Goal: Transaction & Acquisition: Purchase product/service

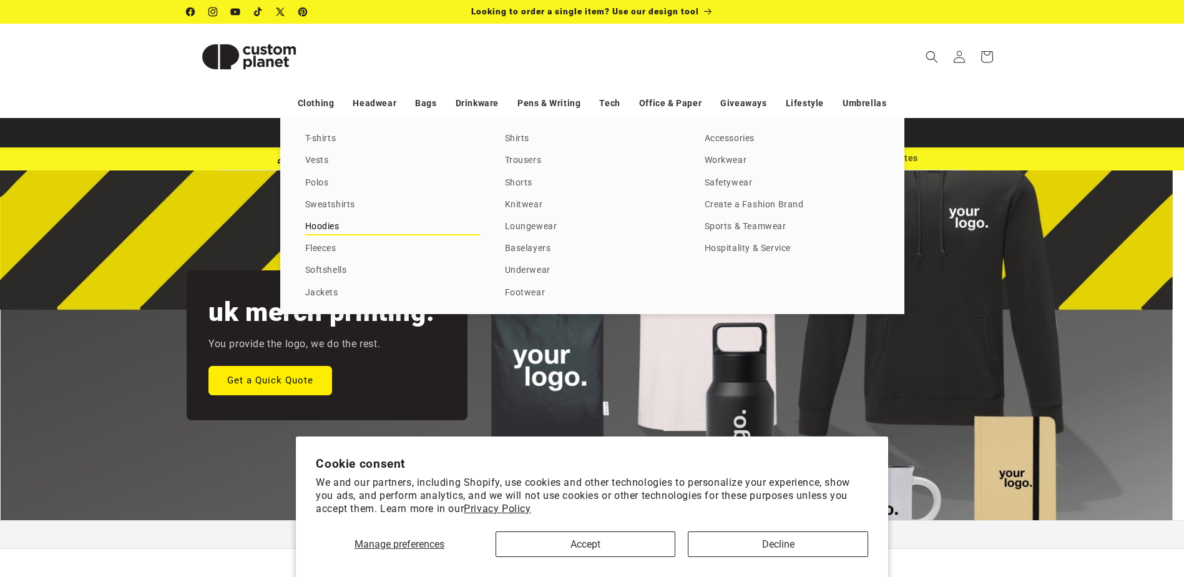
click at [332, 228] on link "Hoodies" at bounding box center [392, 226] width 175 height 17
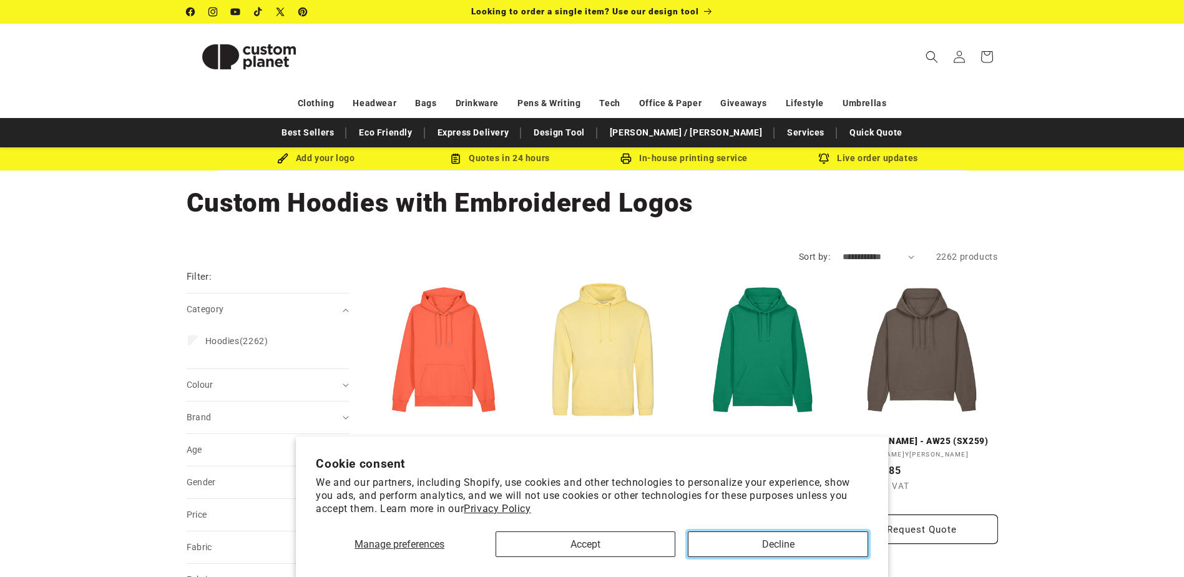
click at [746, 542] on button "Decline" at bounding box center [778, 544] width 180 height 26
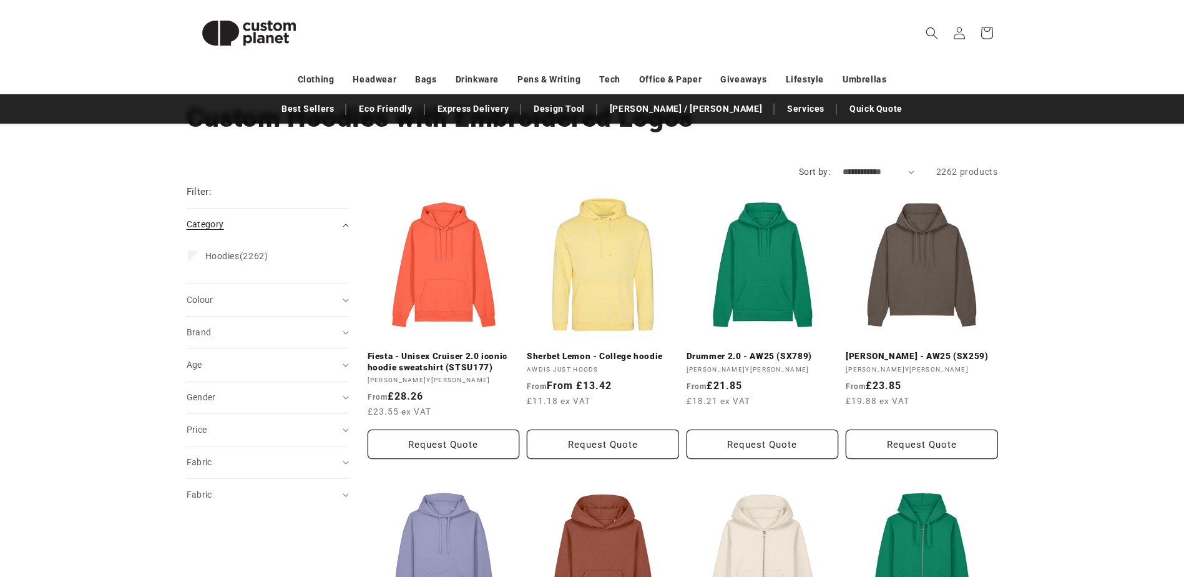
scroll to position [62, 0]
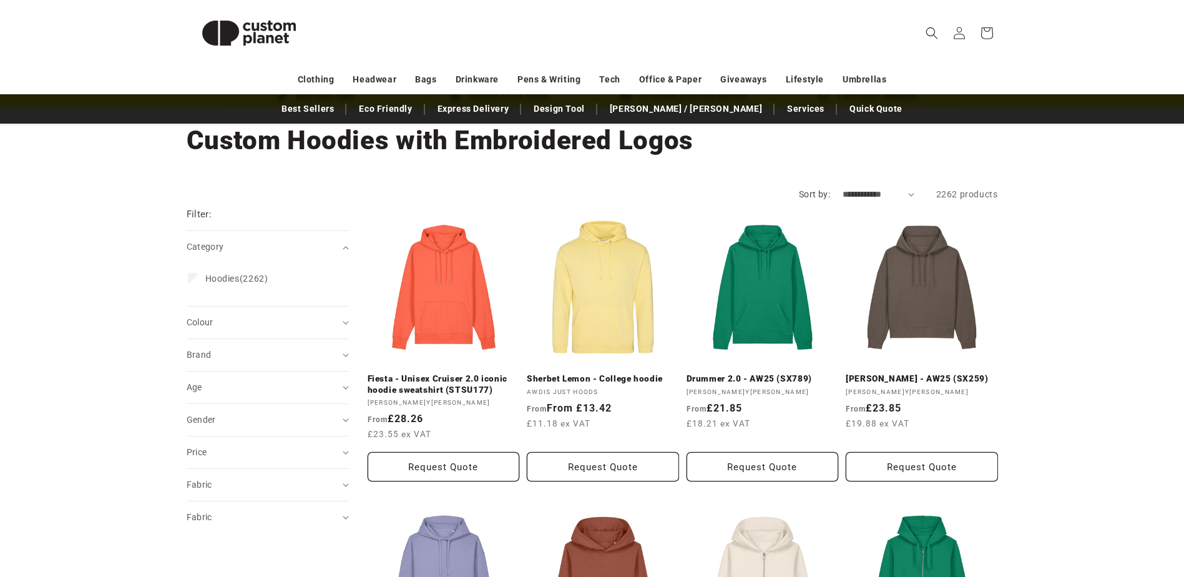
click at [340, 322] on summary "Colour (0)" at bounding box center [268, 322] width 162 height 32
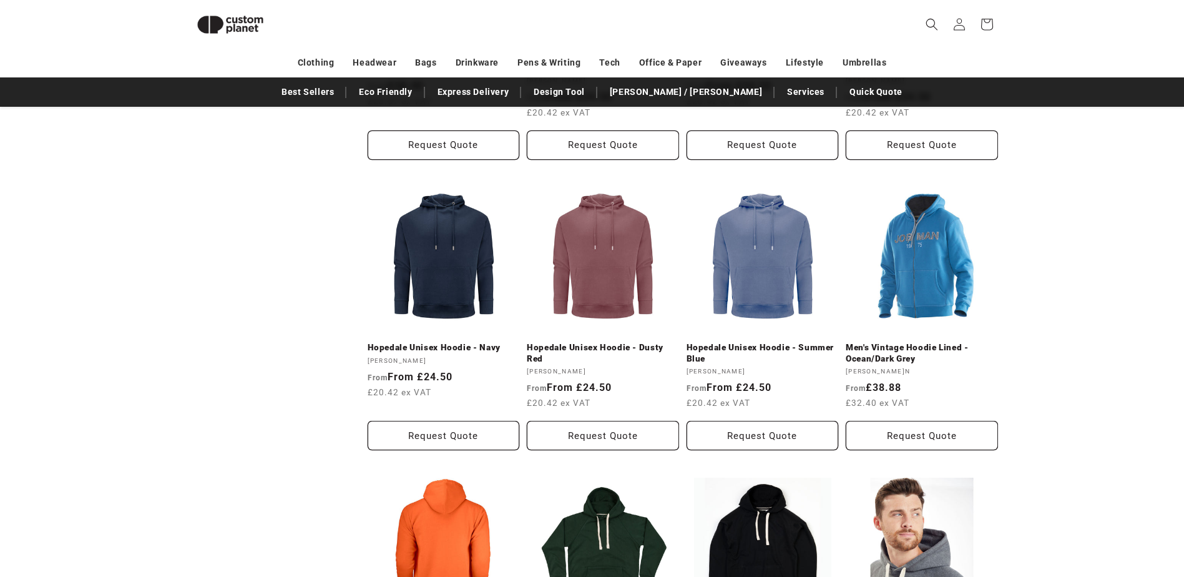
scroll to position [1232, 0]
